Goal: Use online tool/utility: Use online tool/utility

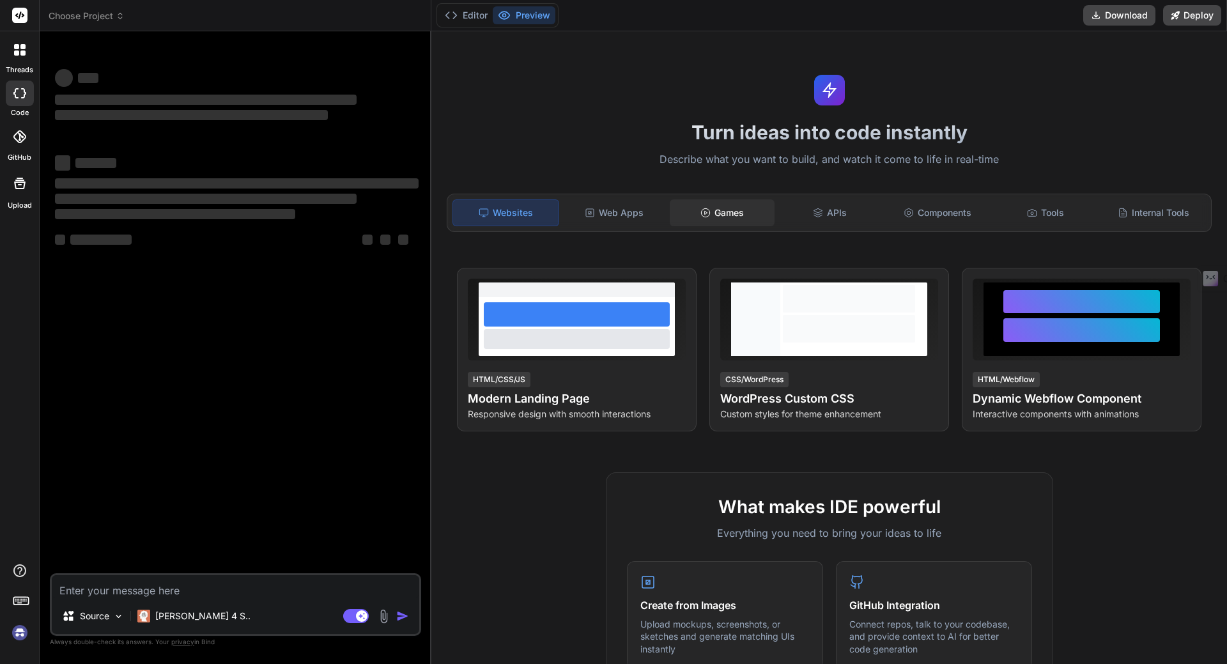
click at [711, 211] on div "Games" at bounding box center [722, 212] width 105 height 27
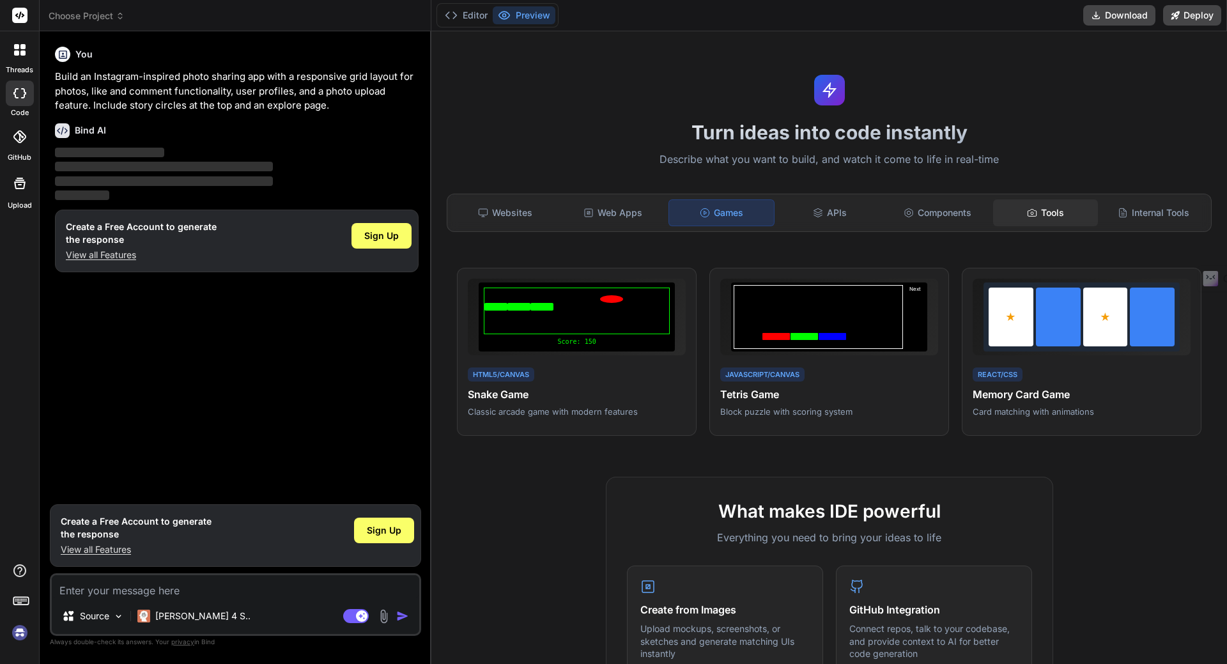
click at [1048, 208] on div "Tools" at bounding box center [1045, 212] width 105 height 27
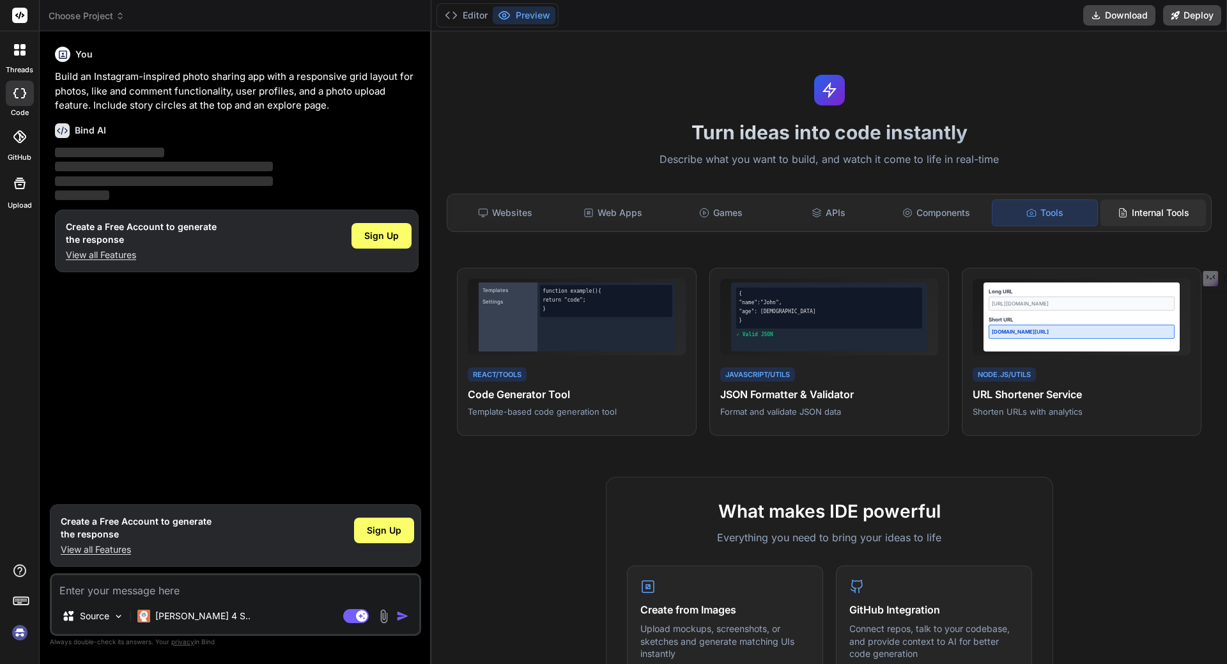
click at [1150, 217] on div "Internal Tools" at bounding box center [1152, 212] width 105 height 27
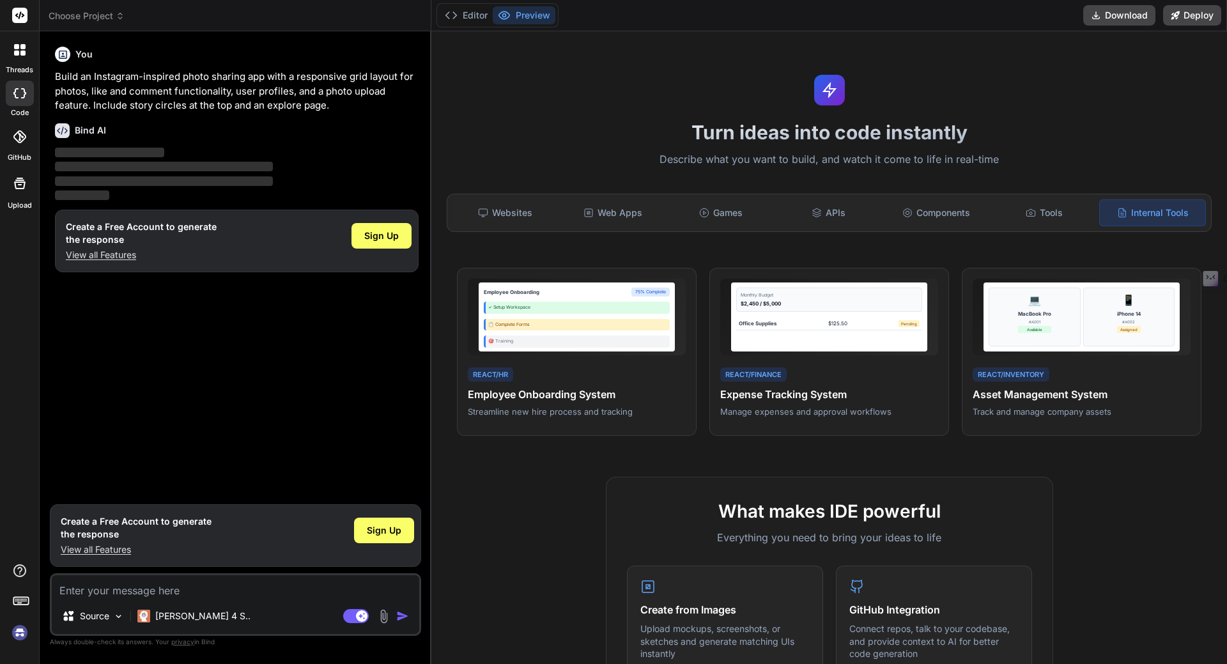
click at [20, 135] on icon at bounding box center [19, 136] width 13 height 13
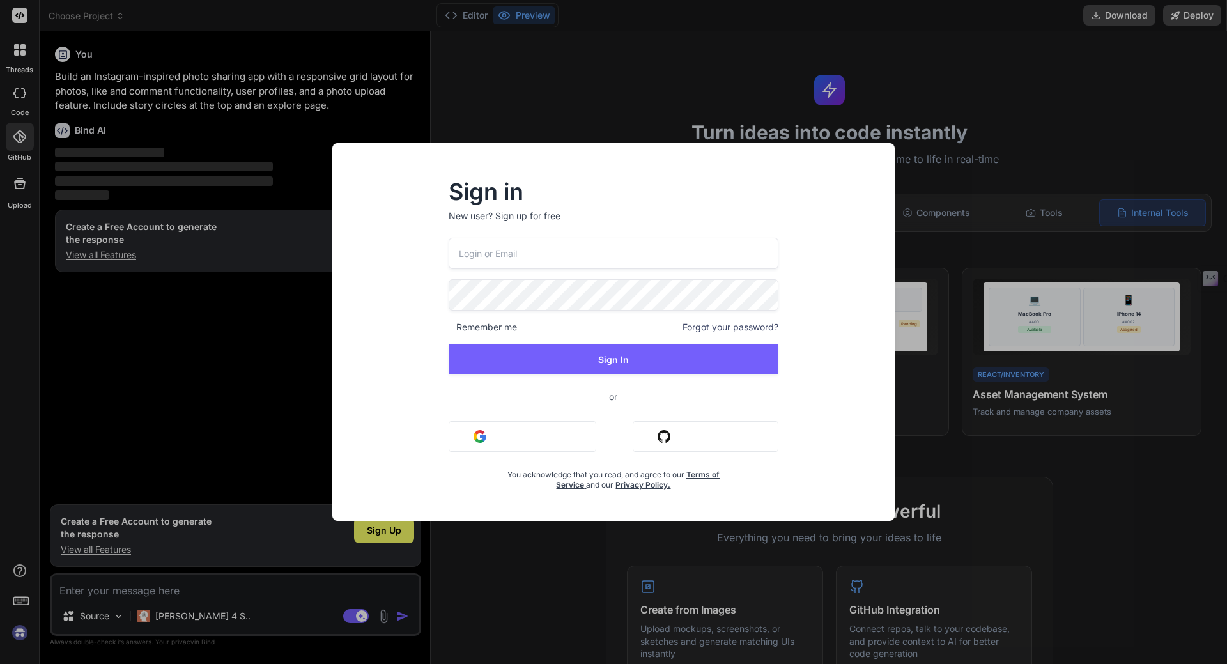
click at [1024, 69] on div "Sign in New user? Sign up for free Remember me Forgot your password? Sign In or…" at bounding box center [613, 332] width 1227 height 664
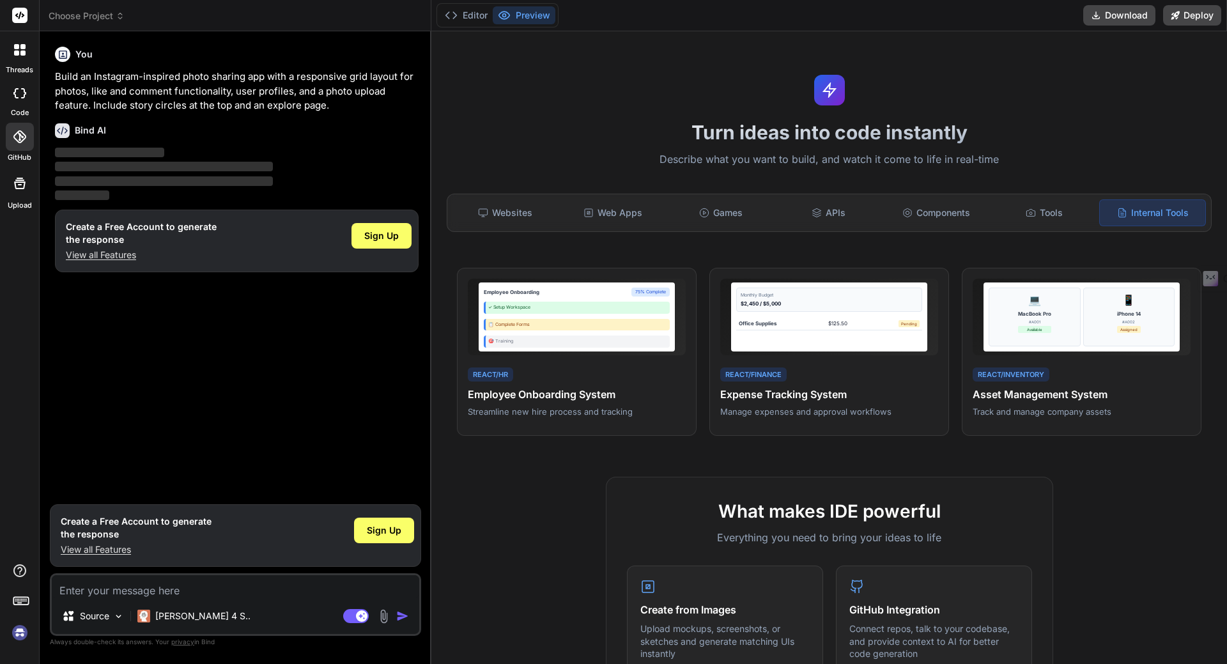
click at [20, 189] on icon at bounding box center [19, 183] width 15 height 15
click at [480, 15] on button "Editor" at bounding box center [466, 15] width 53 height 18
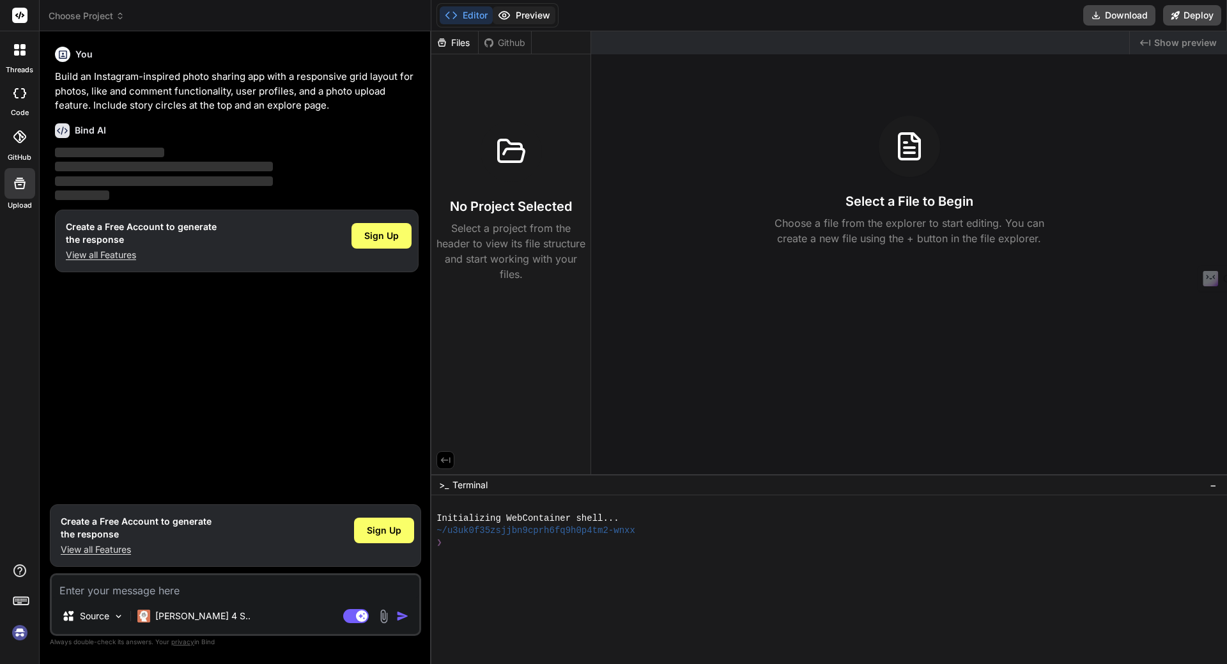
click at [525, 17] on button "Preview" at bounding box center [524, 15] width 63 height 18
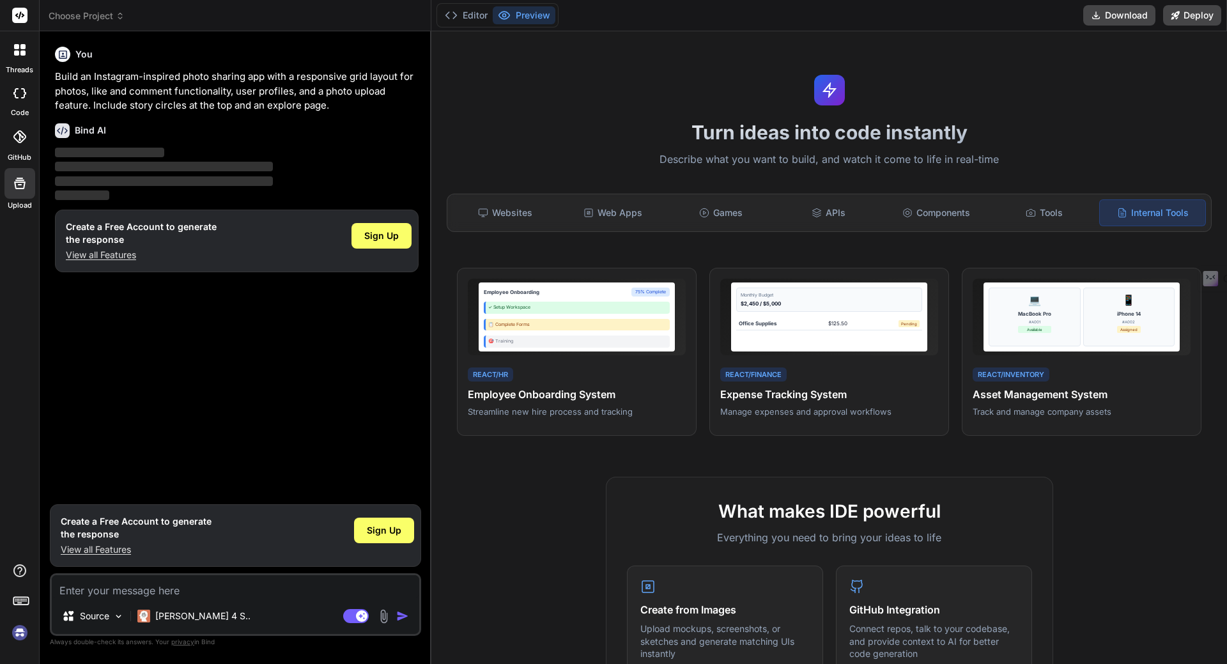
click at [26, 98] on div at bounding box center [20, 94] width 28 height 26
type textarea "x"
click at [509, 213] on div "Websites" at bounding box center [504, 212] width 105 height 27
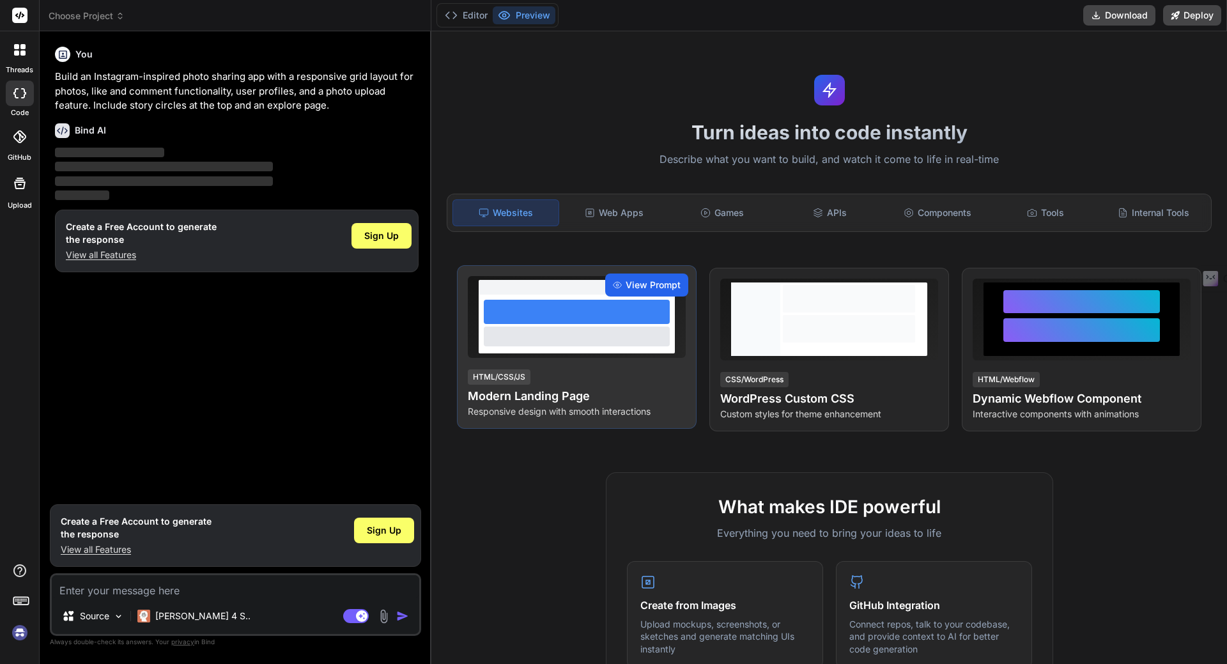
click at [649, 284] on span "View Prompt" at bounding box center [653, 285] width 55 height 13
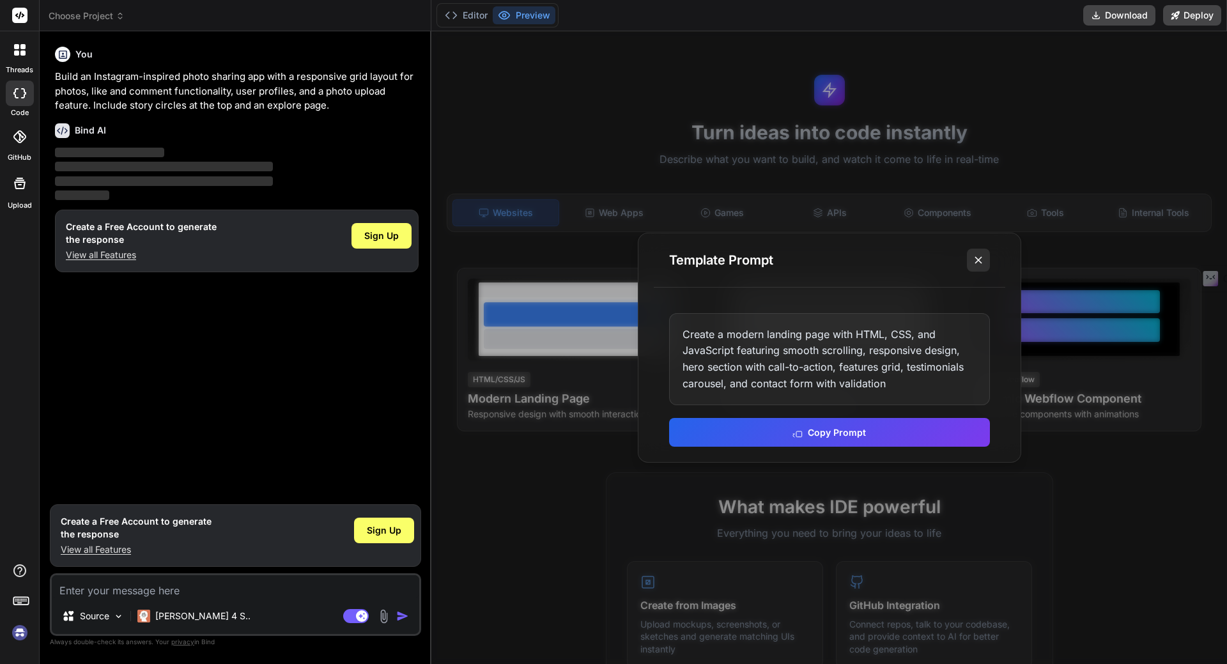
click at [982, 259] on icon at bounding box center [978, 260] width 13 height 13
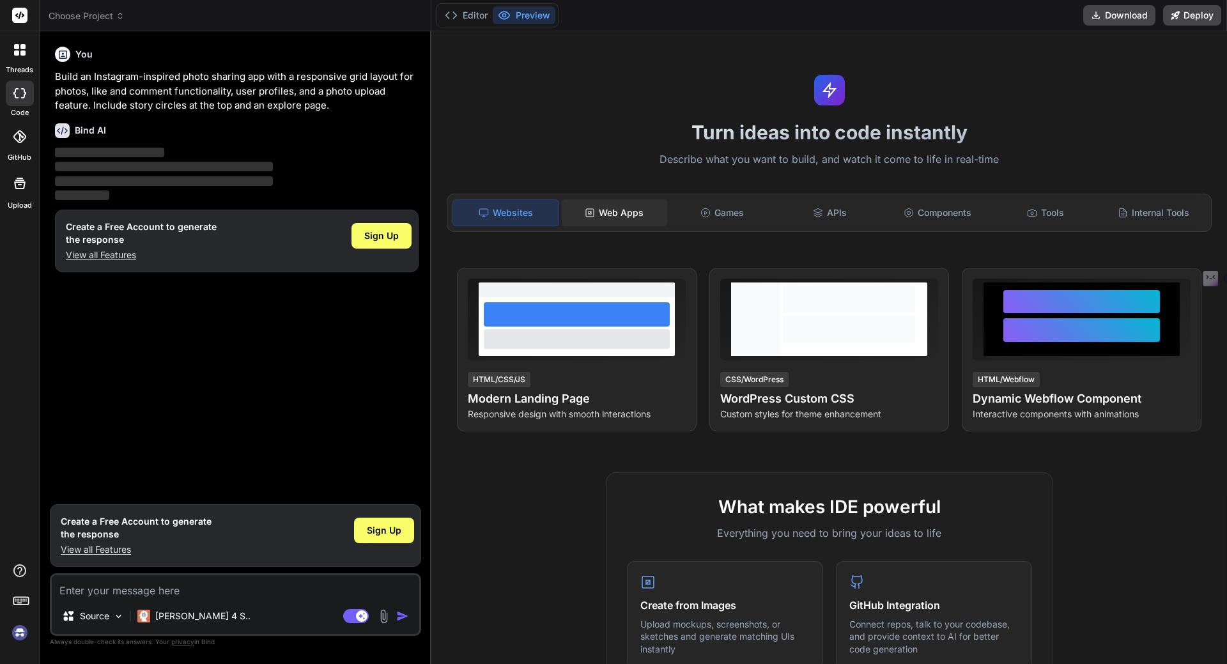
click at [615, 210] on div "Web Apps" at bounding box center [614, 212] width 105 height 27
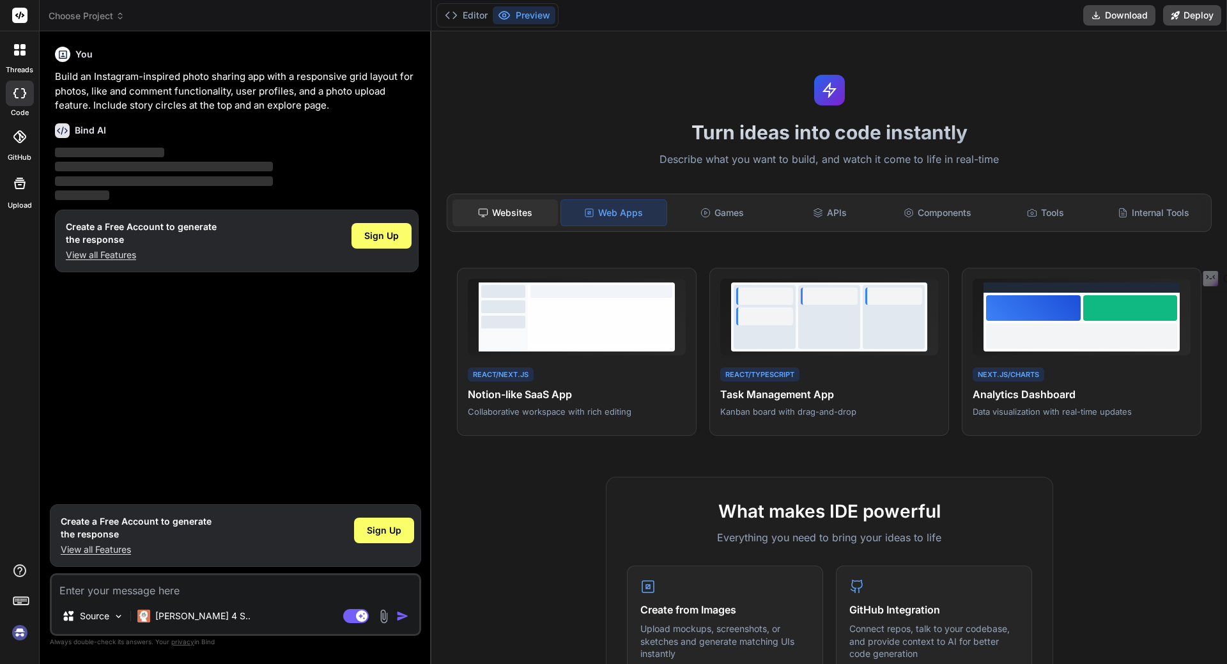
click at [518, 211] on div "Websites" at bounding box center [504, 212] width 105 height 27
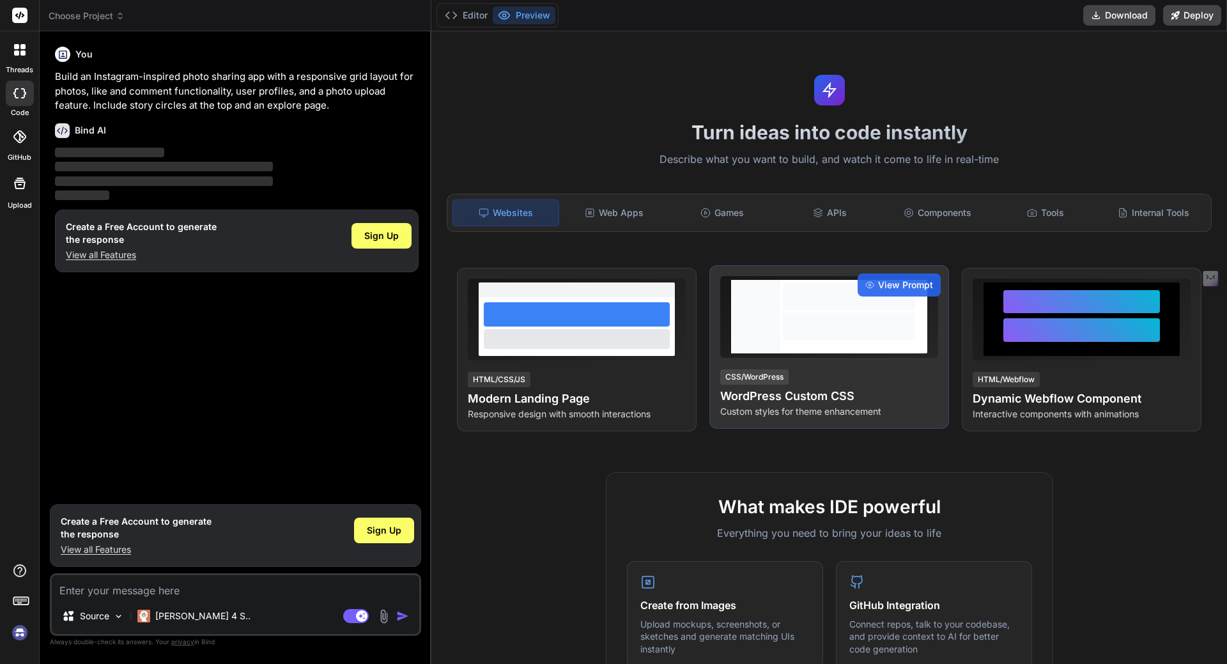
click at [810, 400] on h4 "WordPress Custom CSS" at bounding box center [829, 396] width 218 height 18
click at [893, 286] on span "View Prompt" at bounding box center [905, 285] width 55 height 13
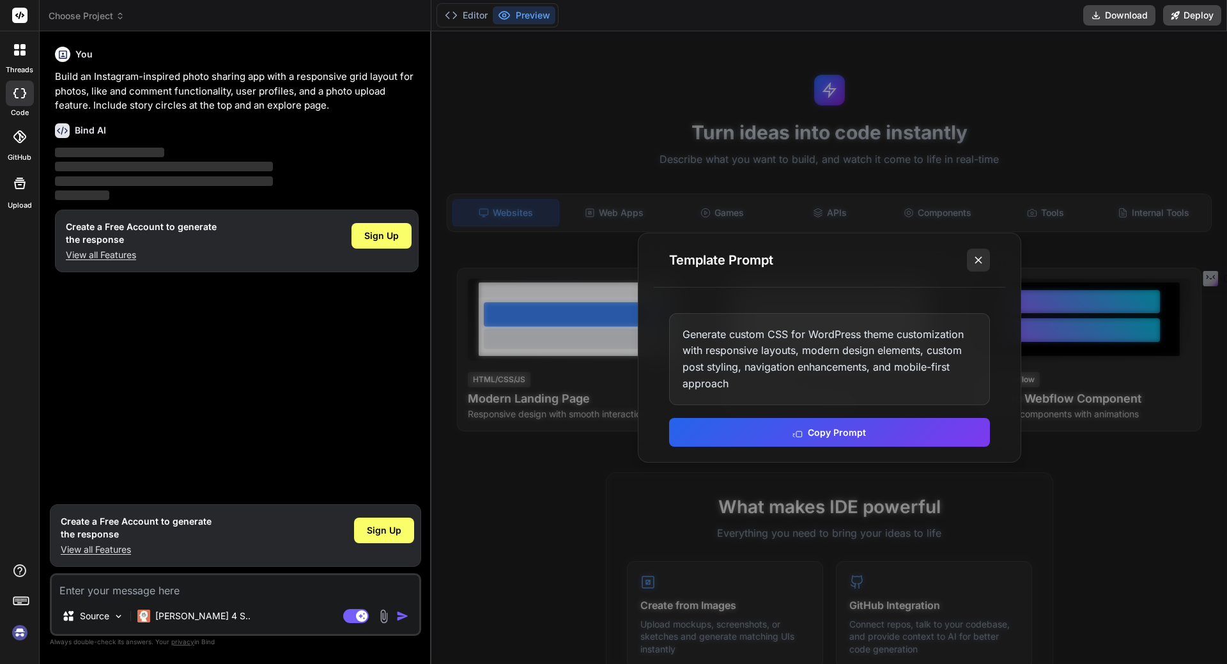
click at [976, 260] on icon at bounding box center [978, 260] width 13 height 13
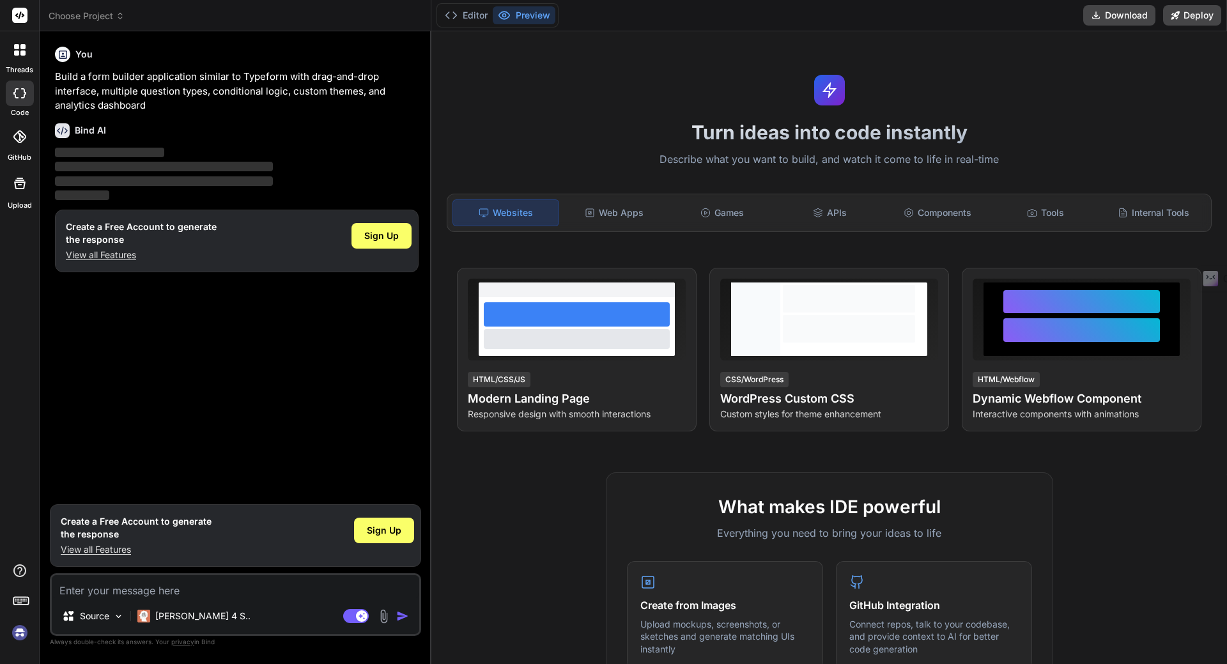
type textarea "x"
click at [470, 13] on button "Editor" at bounding box center [466, 15] width 53 height 18
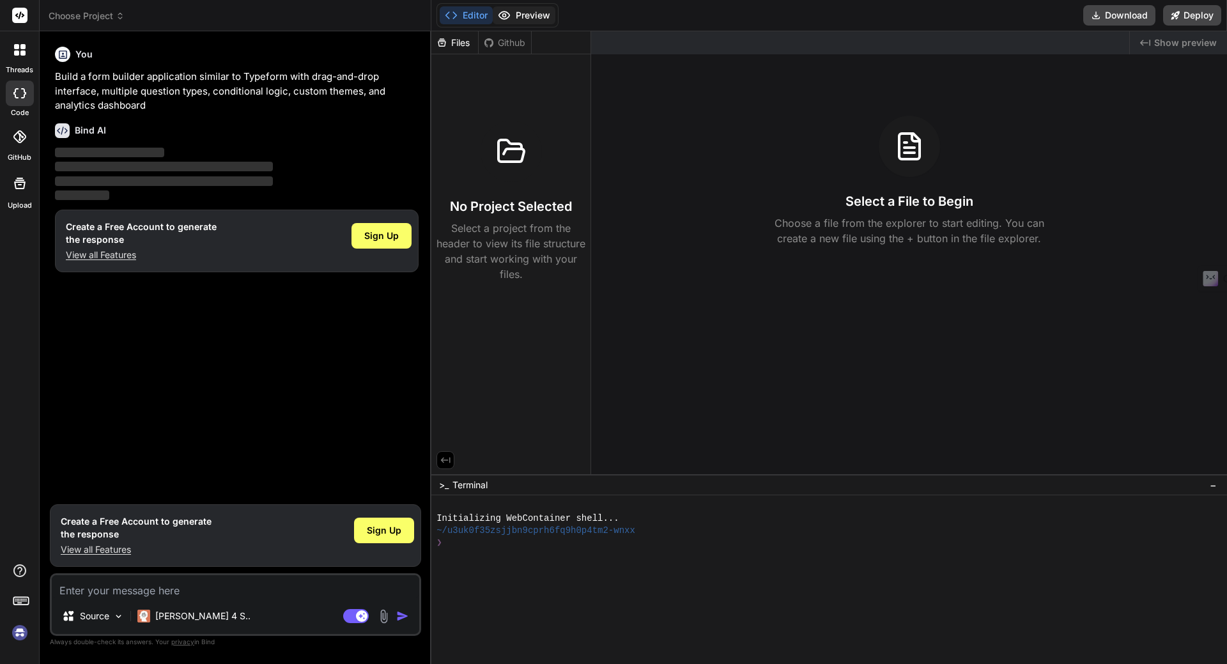
click at [527, 18] on button "Preview" at bounding box center [524, 15] width 63 height 18
